Goal: Task Accomplishment & Management: Use online tool/utility

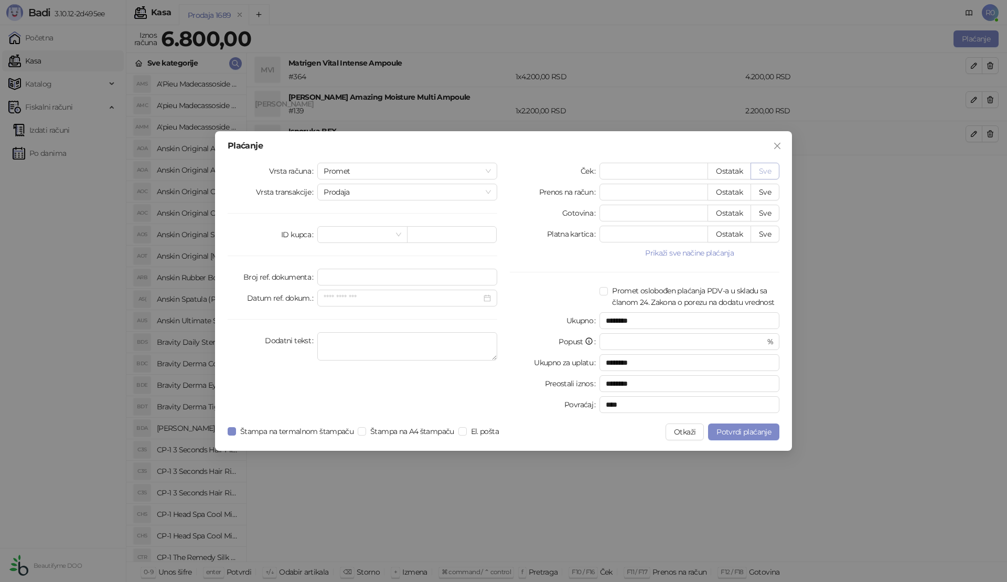
click at [775, 172] on button "Sve" at bounding box center [765, 171] width 29 height 17
type input "****"
click at [733, 429] on span "Potvrdi plaćanje" at bounding box center [744, 431] width 55 height 9
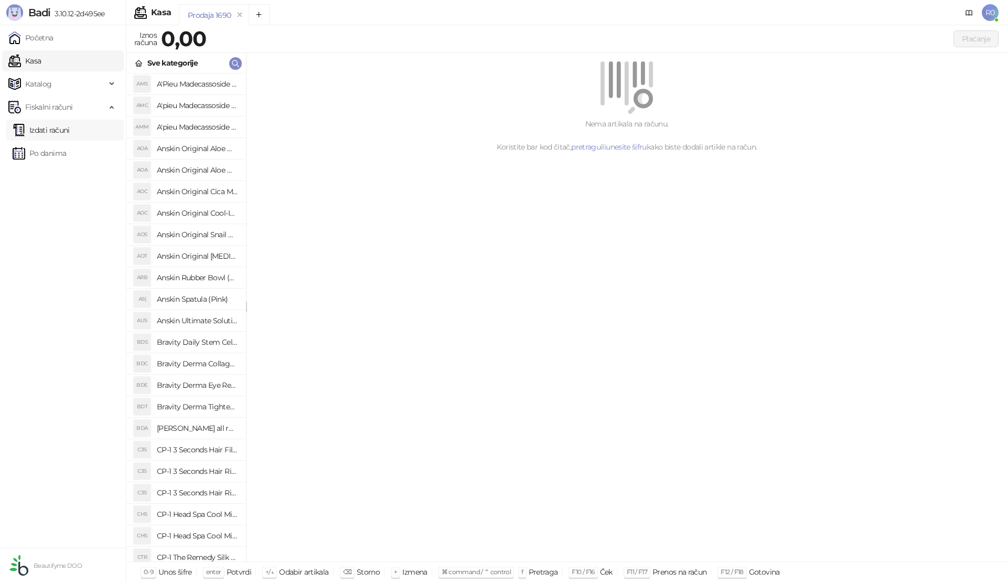
click at [55, 132] on link "Izdati računi" at bounding box center [41, 130] width 57 height 21
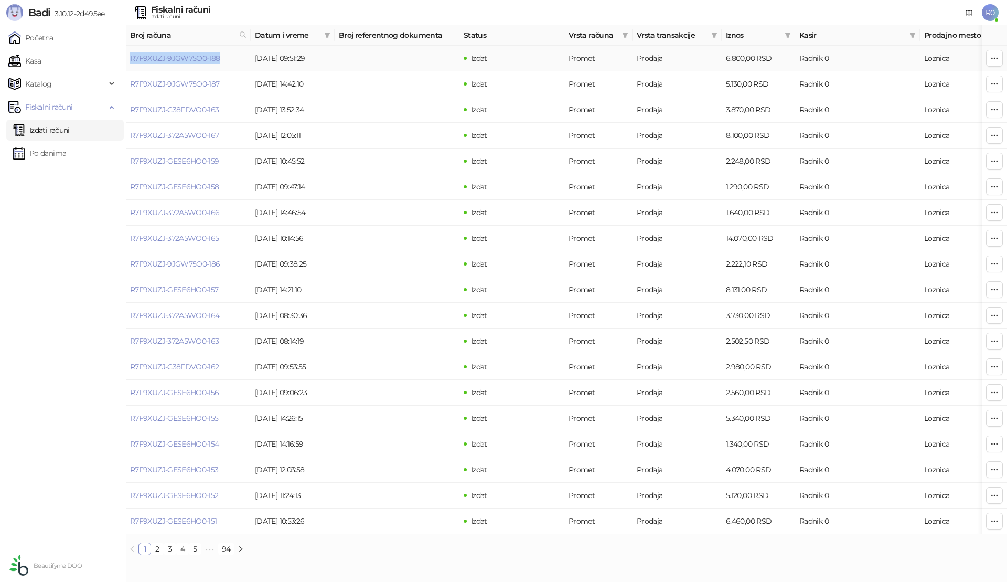
drag, startPoint x: 229, startPoint y: 59, endPoint x: 130, endPoint y: 59, distance: 99.2
click at [130, 59] on td "R7F9XUZJ-9JGW75O0-188" at bounding box center [188, 59] width 125 height 26
copy link "R7F9XUZJ-9JGW75O0-188"
click at [41, 59] on link "Kasa" at bounding box center [24, 60] width 33 height 21
